Goal: Task Accomplishment & Management: Manage account settings

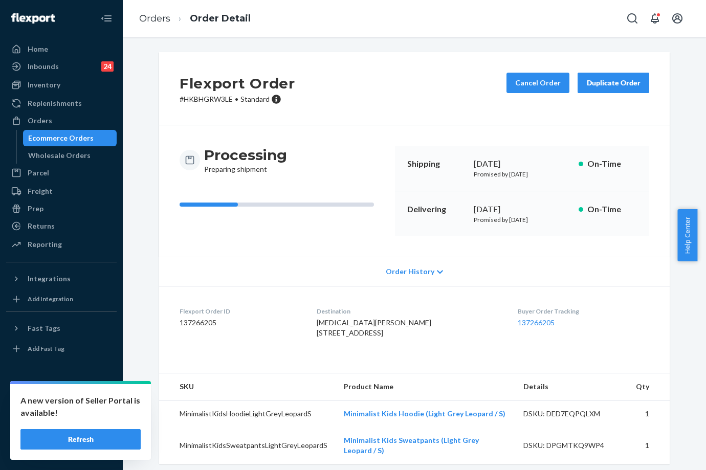
click at [156, 25] on ol "Orders Order Detail" at bounding box center [195, 19] width 128 height 30
click at [160, 19] on link "Orders" at bounding box center [154, 18] width 31 height 11
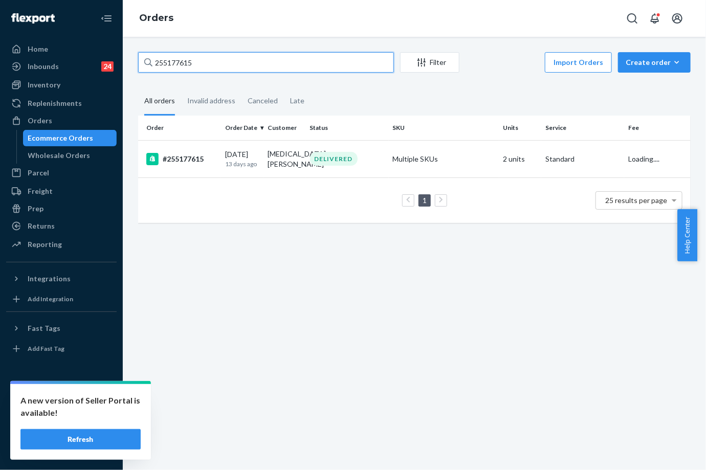
click at [187, 68] on input "255177615" at bounding box center [266, 62] width 256 height 20
paste input "49857"
type input "255149857"
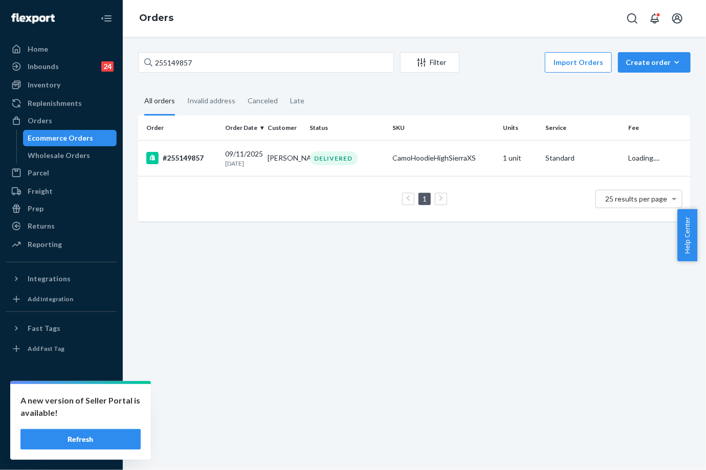
click at [270, 154] on td "[PERSON_NAME]" at bounding box center [284, 158] width 42 height 36
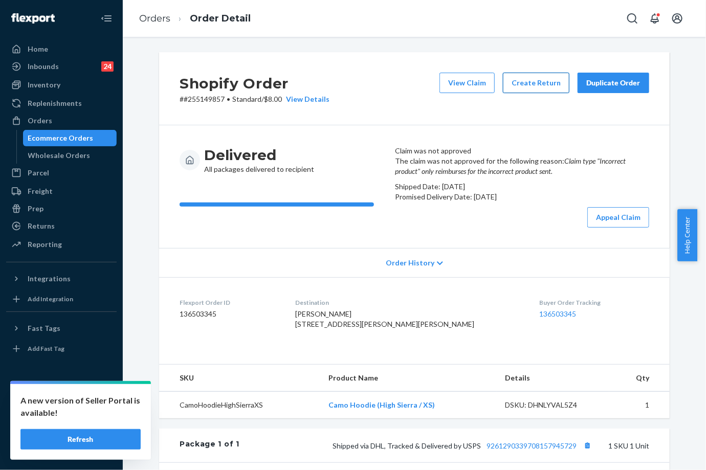
click at [522, 91] on button "Create Return" at bounding box center [536, 83] width 67 height 20
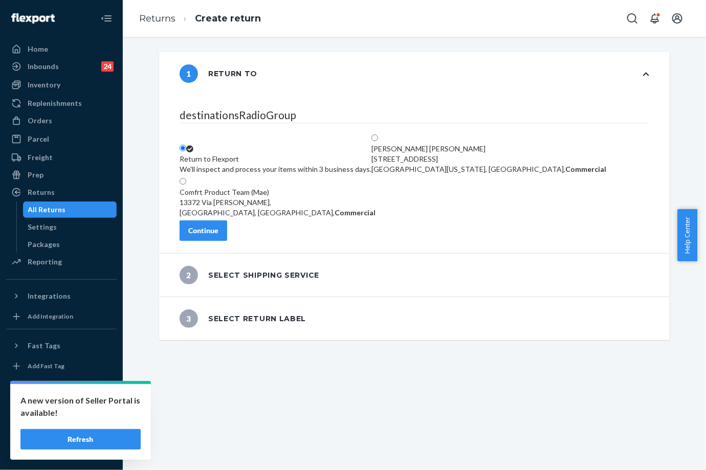
click at [222, 247] on div "destinationsRadioGroup Return to Flexport We'll inspect and process your items …" at bounding box center [414, 174] width 511 height 158
click at [218, 235] on div "Continue" at bounding box center [203, 231] width 30 height 10
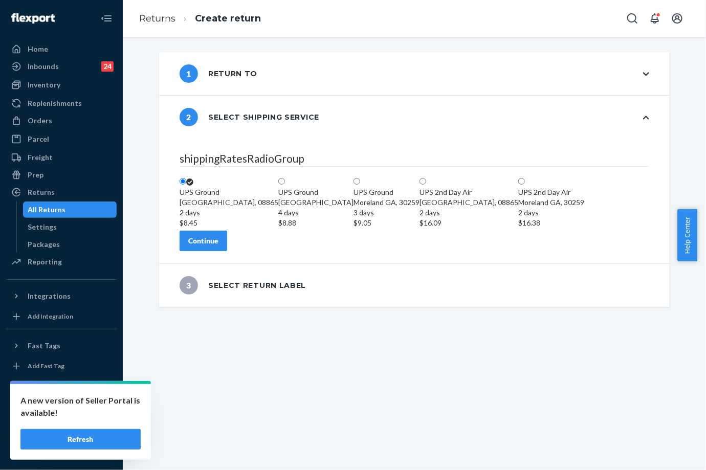
click at [218, 246] on div "Continue" at bounding box center [203, 241] width 30 height 10
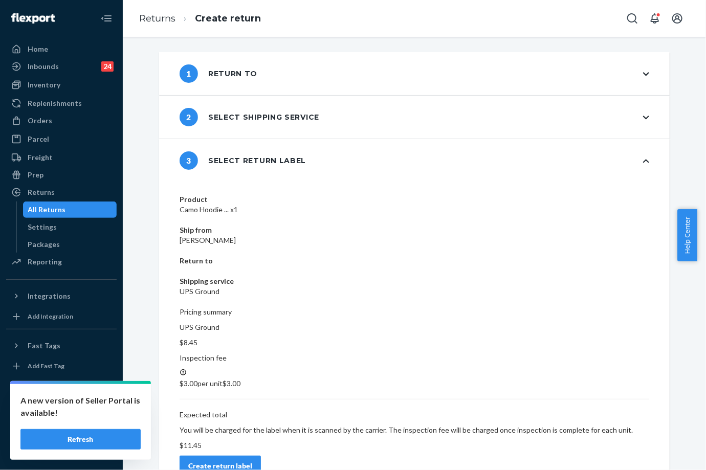
click at [252, 461] on div "Create return label" at bounding box center [220, 466] width 64 height 10
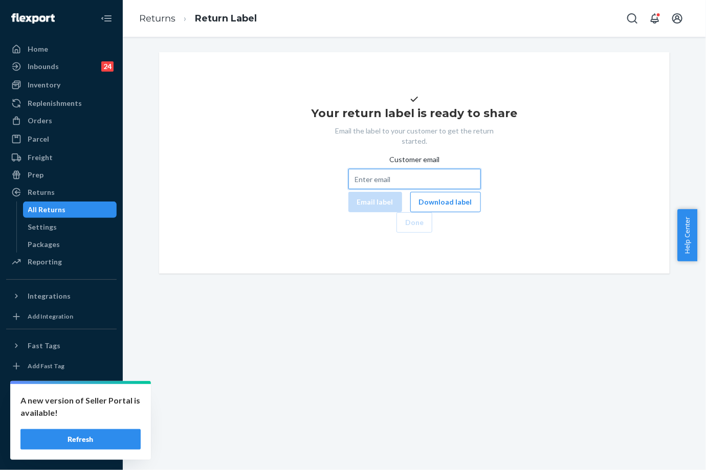
click at [368, 189] on input "Customer email" at bounding box center [414, 179] width 132 height 20
paste input "[EMAIL_ADDRESS][DOMAIN_NAME]"
type input "[EMAIL_ADDRESS][DOMAIN_NAME]"
click at [348, 212] on button "Email label" at bounding box center [375, 202] width 54 height 20
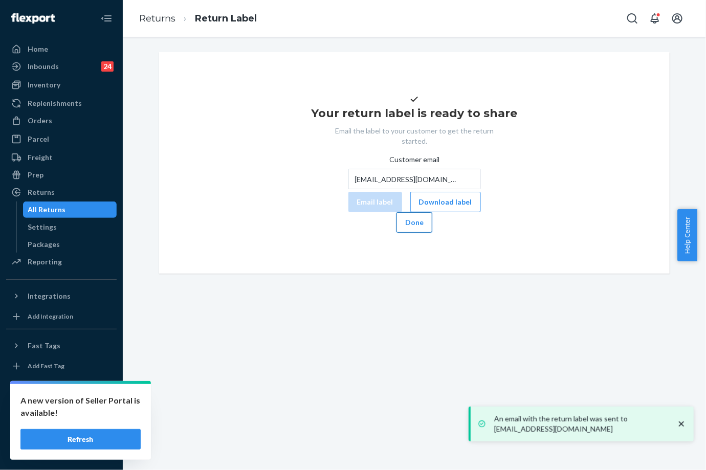
click at [432, 233] on button "Done" at bounding box center [414, 222] width 36 height 20
